Goal: Find specific page/section: Find specific page/section

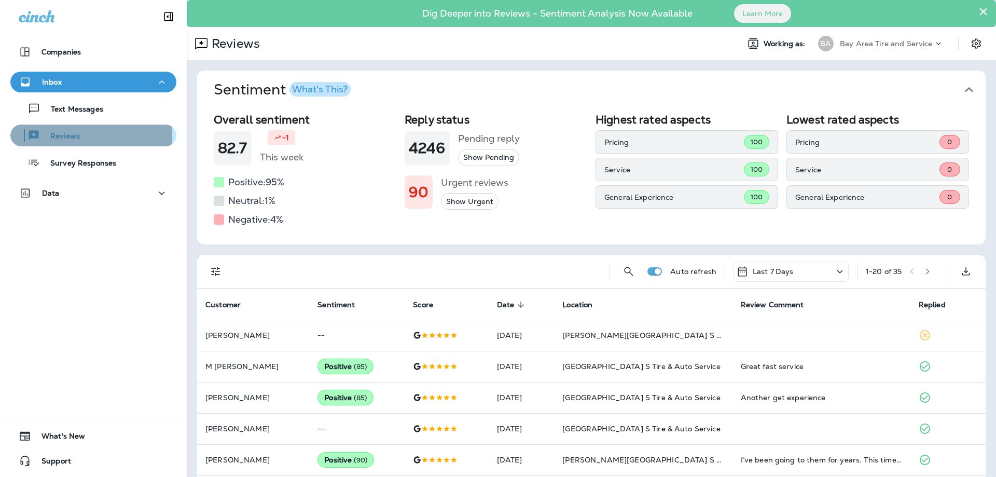
click at [54, 136] on p "Reviews" at bounding box center [60, 137] width 40 height 10
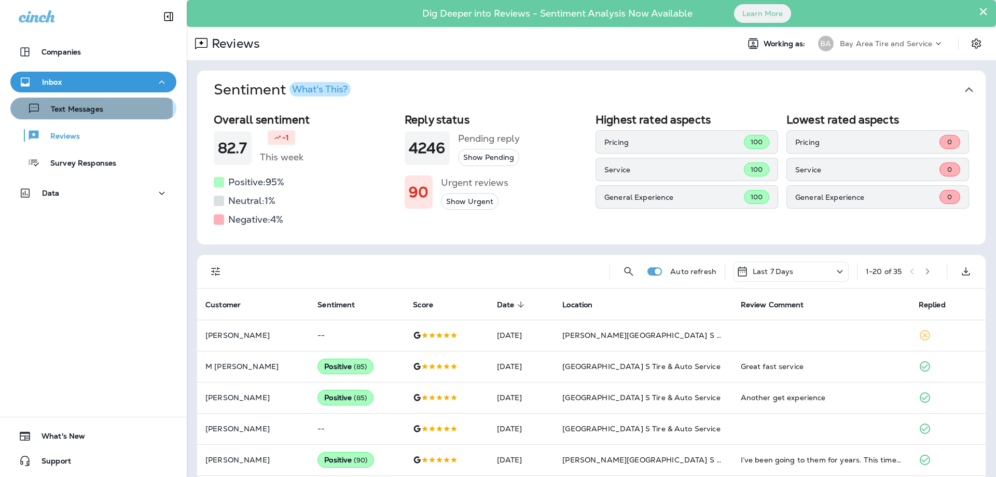
click at [69, 110] on p "Text Messages" at bounding box center [71, 110] width 63 height 10
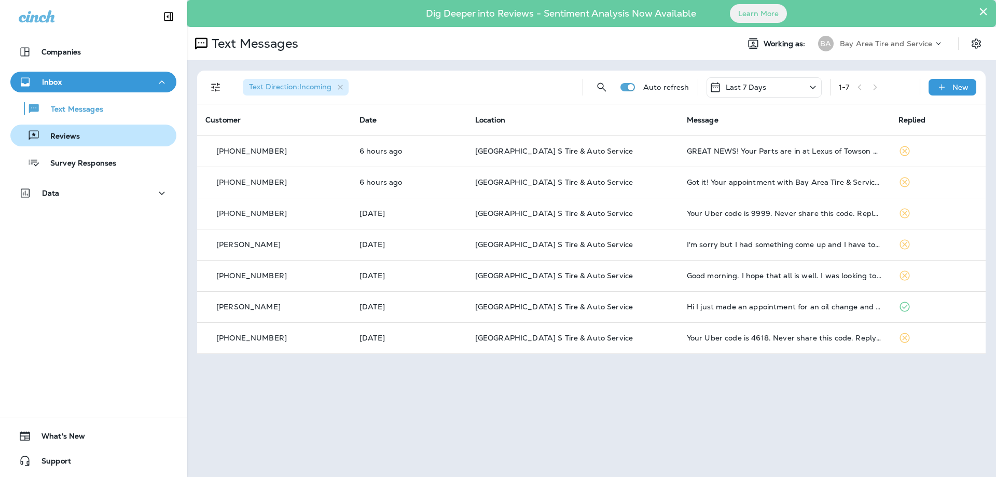
click at [58, 137] on p "Reviews" at bounding box center [60, 137] width 40 height 10
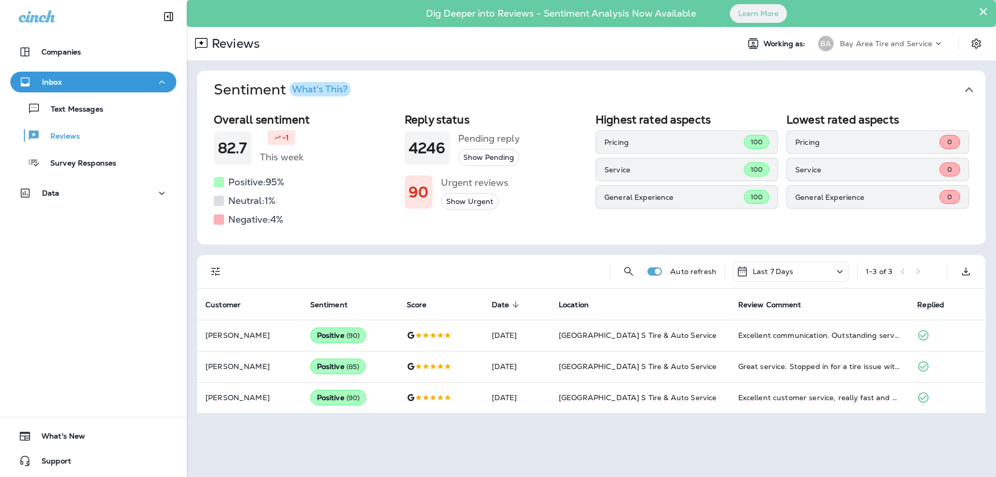
click at [968, 89] on icon "button" at bounding box center [969, 89] width 8 height 5
